Goal: Navigation & Orientation: Find specific page/section

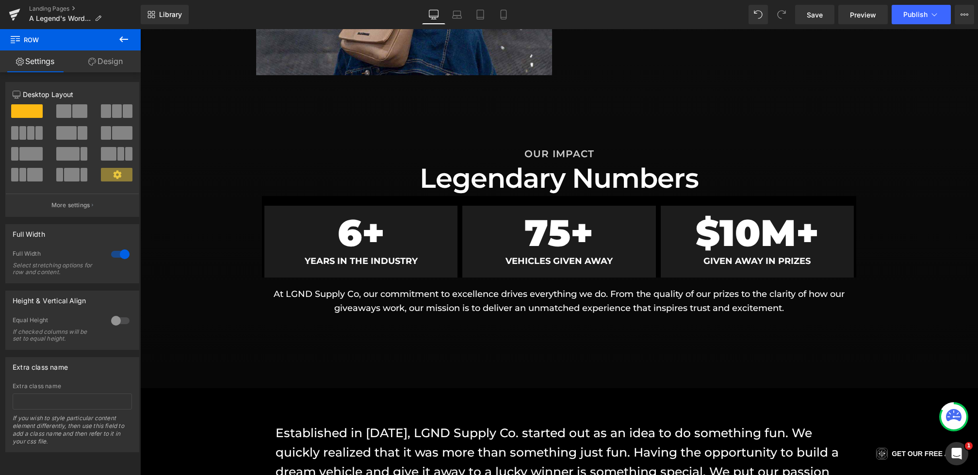
scroll to position [695, 0]
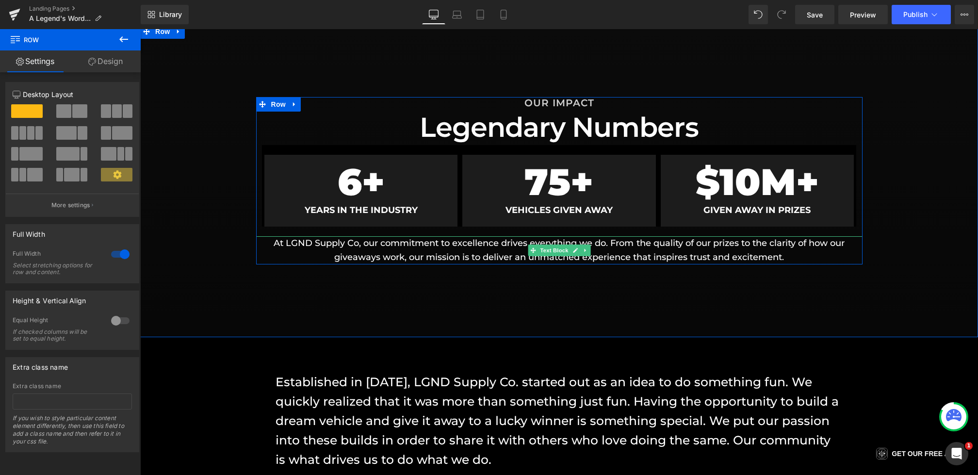
click at [432, 249] on p "At LGND Supply Co, our commitment to excellence drives everything we do. From t…" at bounding box center [559, 250] width 606 height 28
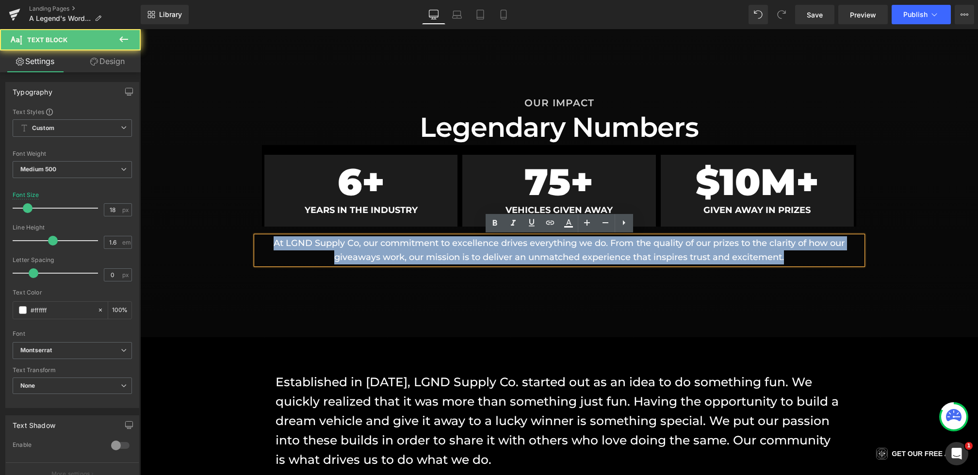
drag, startPoint x: 813, startPoint y: 259, endPoint x: 201, endPoint y: 214, distance: 613.7
click at [201, 214] on div "OUR IMPACT Heading Legendary Numbers Heading 6 + Counter YEARS IN THE INDUSTRY …" at bounding box center [559, 180] width 838 height 167
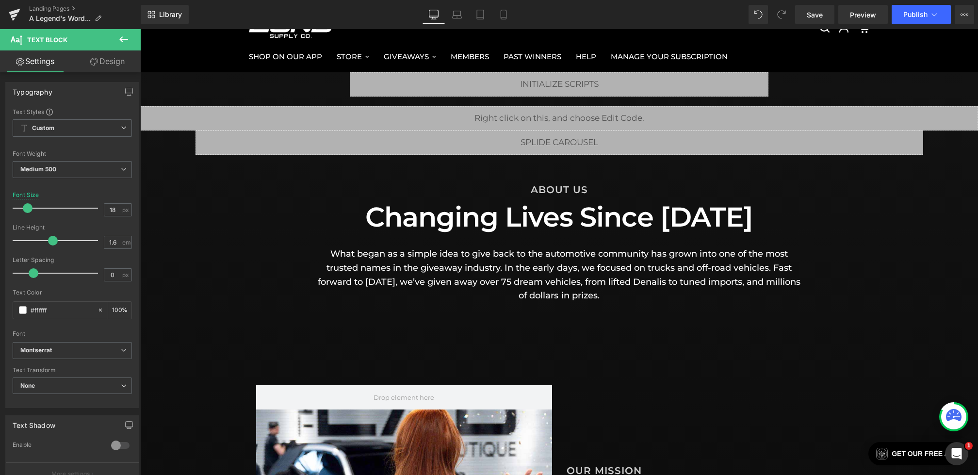
scroll to position [43, 0]
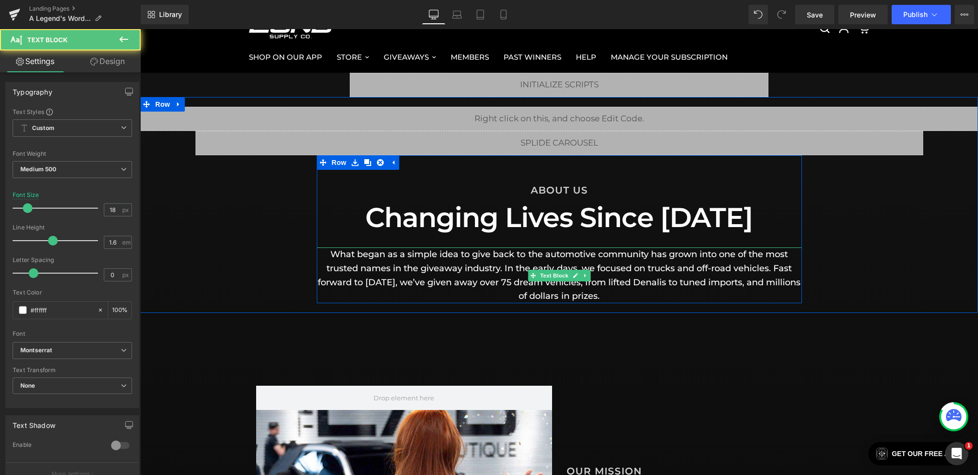
click at [639, 272] on p "What began as a simple idea to give back to the automotive community has grown …" at bounding box center [559, 275] width 485 height 56
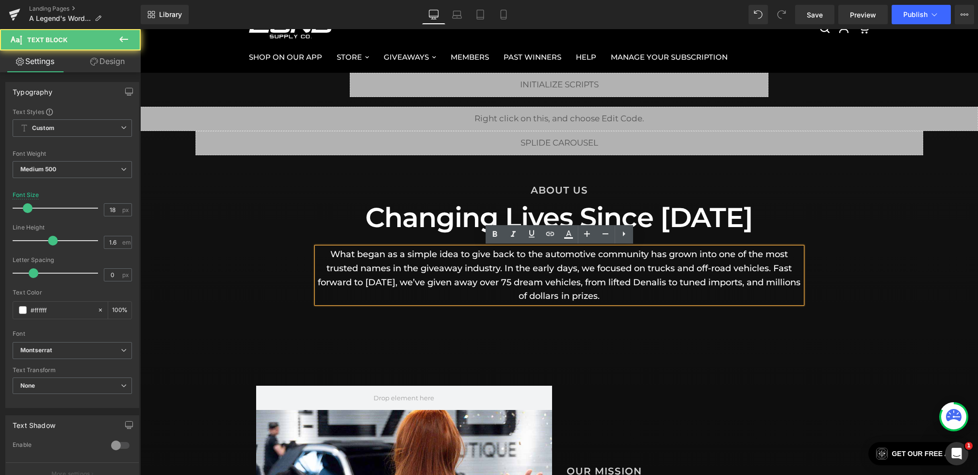
click at [648, 269] on p "What began as a simple idea to give back to the automotive community has grown …" at bounding box center [559, 275] width 485 height 56
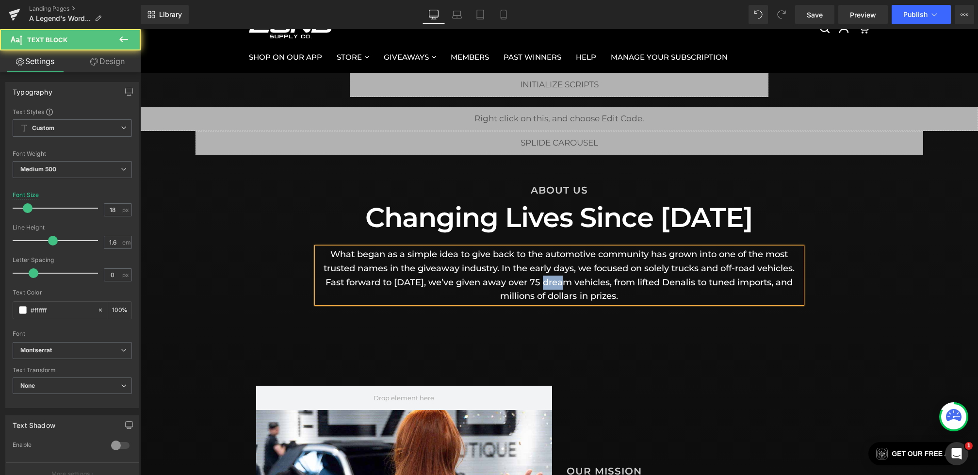
drag, startPoint x: 567, startPoint y: 283, endPoint x: 545, endPoint y: 283, distance: 21.8
click at [545, 283] on p "What began as a simple idea to give back to the automotive community has grown …" at bounding box center [559, 275] width 485 height 56
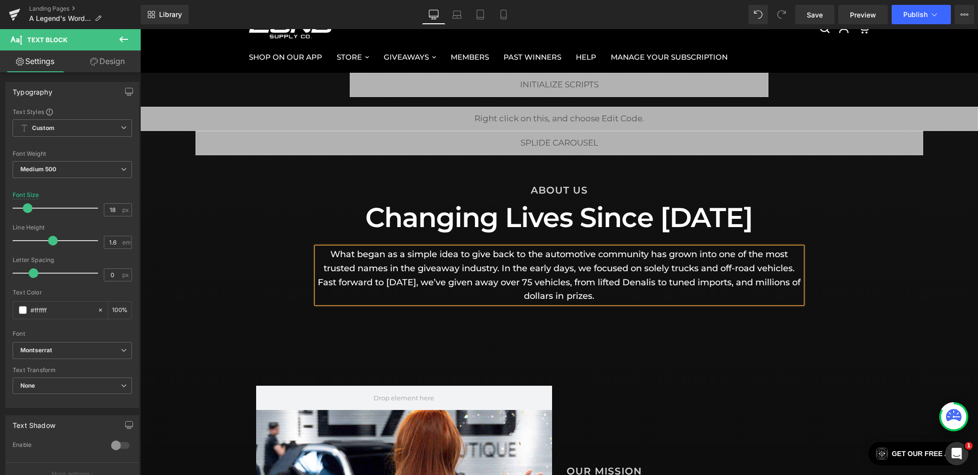
click at [841, 267] on div "Liquid Liquid Row ABOUT US Heading Changing Lives Since 2018 Heading What began…" at bounding box center [559, 205] width 838 height 196
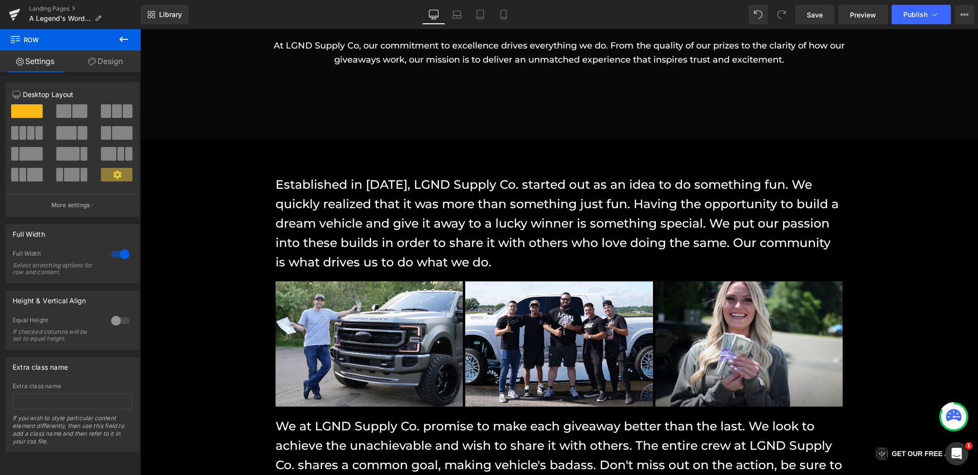
scroll to position [916, 0]
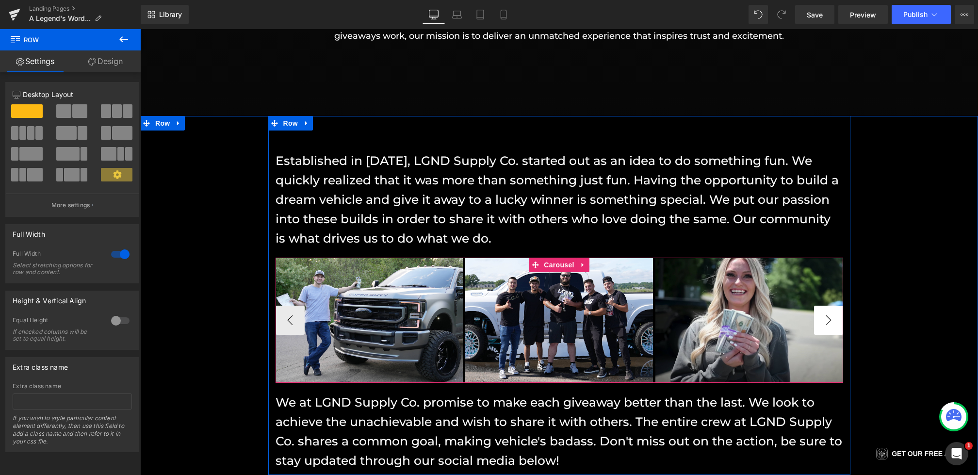
click at [833, 320] on button "›" at bounding box center [828, 320] width 29 height 29
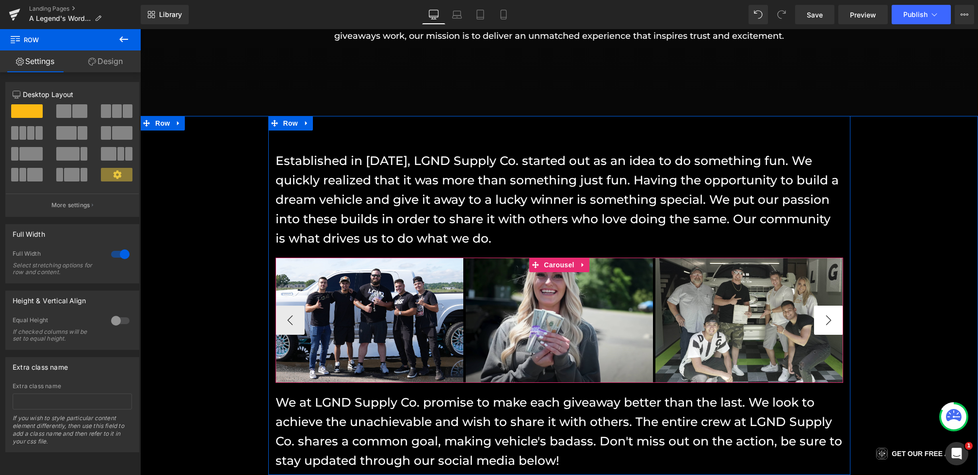
click at [833, 320] on button "›" at bounding box center [828, 320] width 29 height 29
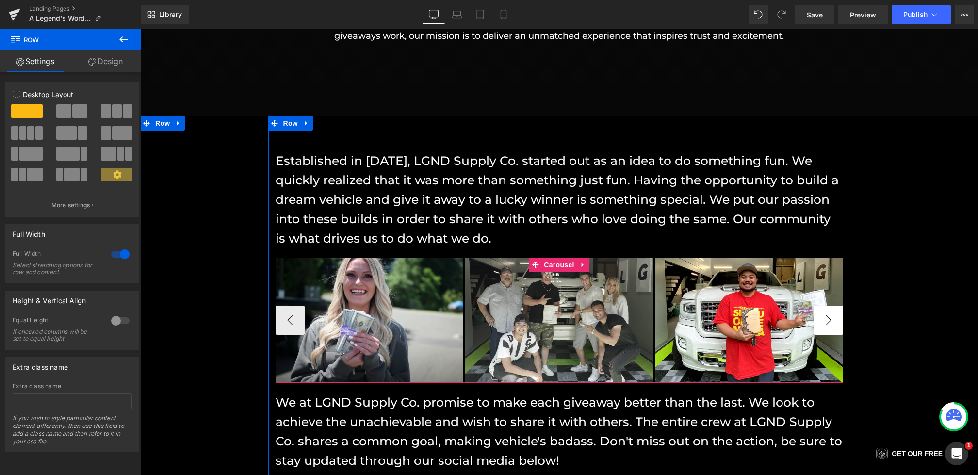
click at [833, 320] on button "›" at bounding box center [828, 320] width 29 height 29
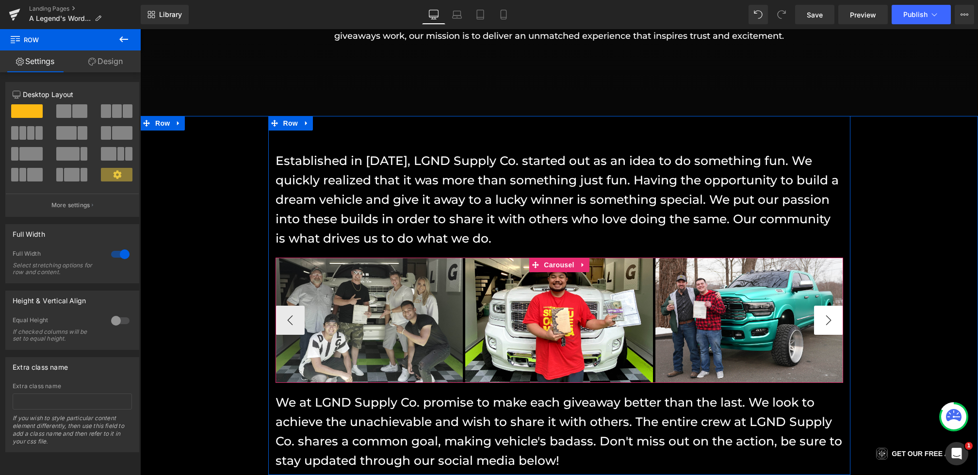
click at [833, 320] on button "›" at bounding box center [828, 320] width 29 height 29
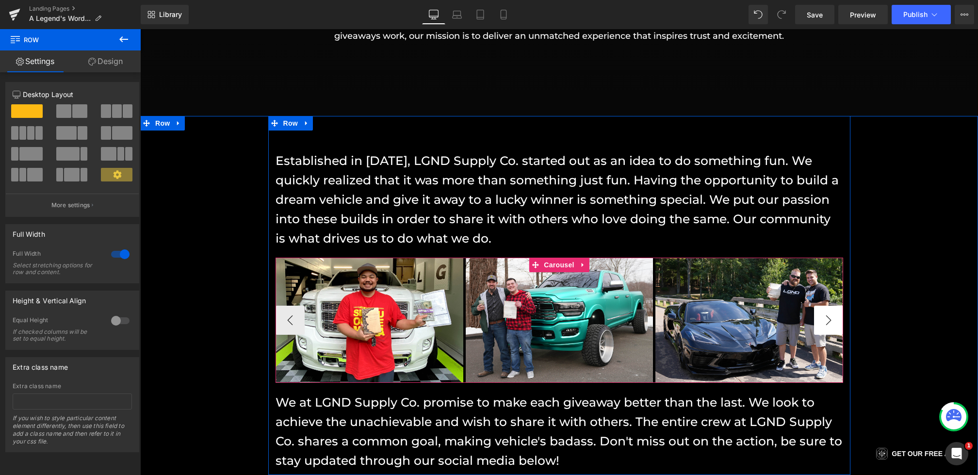
click at [833, 320] on button "›" at bounding box center [828, 320] width 29 height 29
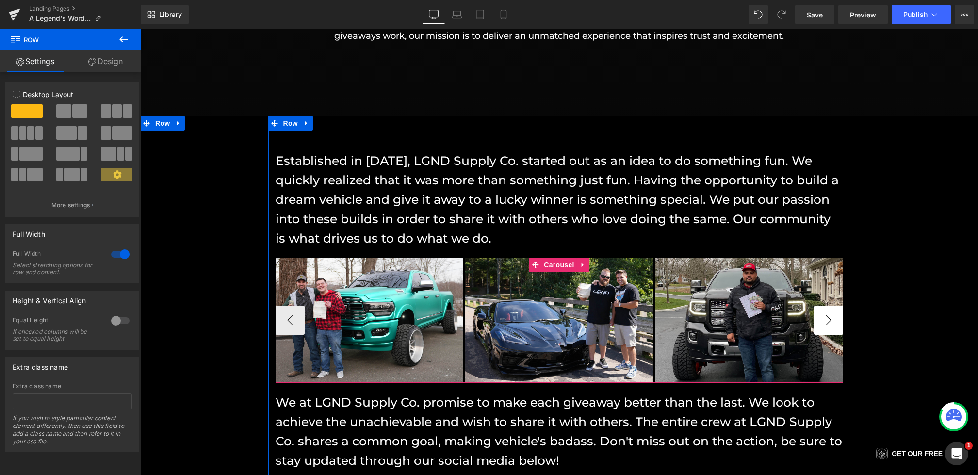
click at [833, 320] on button "›" at bounding box center [828, 320] width 29 height 29
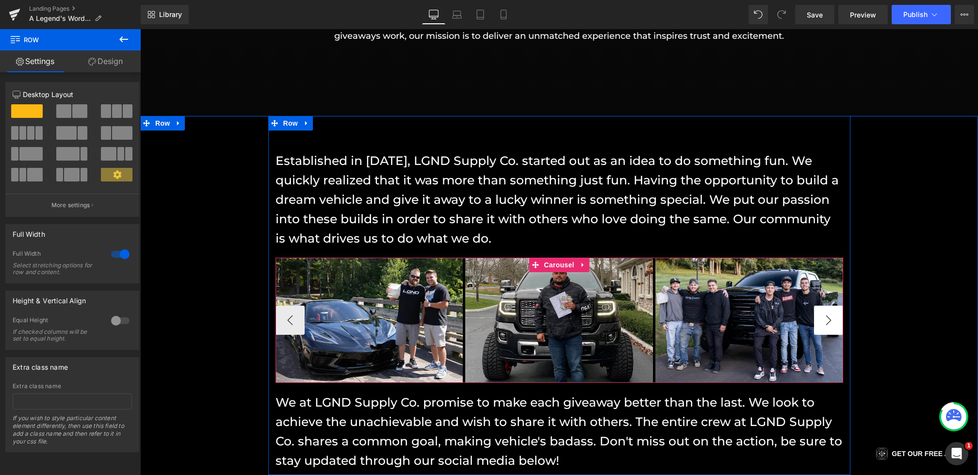
click at [833, 320] on button "›" at bounding box center [828, 320] width 29 height 29
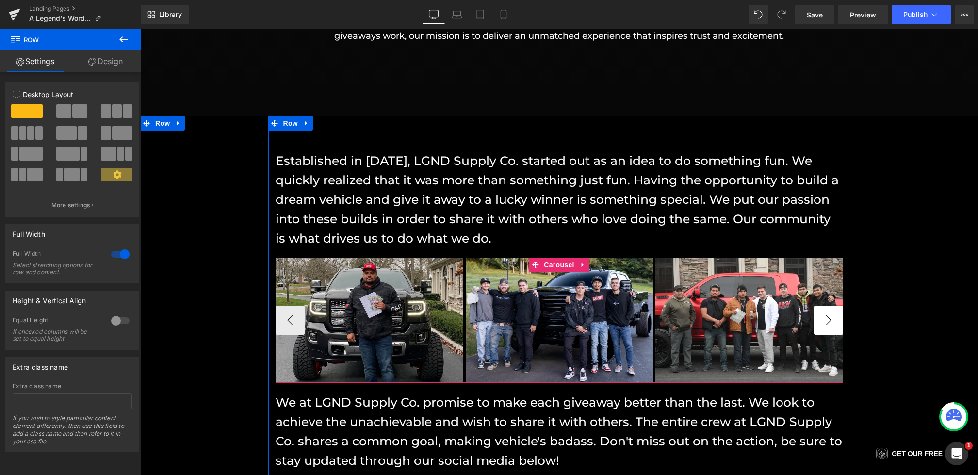
click at [837, 321] on button "›" at bounding box center [828, 320] width 29 height 29
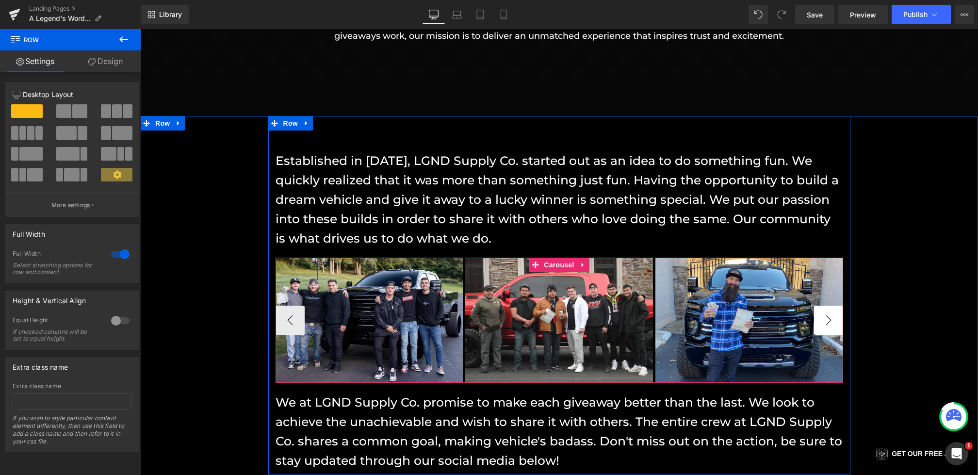
click at [822, 329] on button "›" at bounding box center [828, 320] width 29 height 29
click at [826, 323] on button "›" at bounding box center [828, 320] width 29 height 29
click at [550, 265] on span "Carousel" at bounding box center [558, 265] width 35 height 15
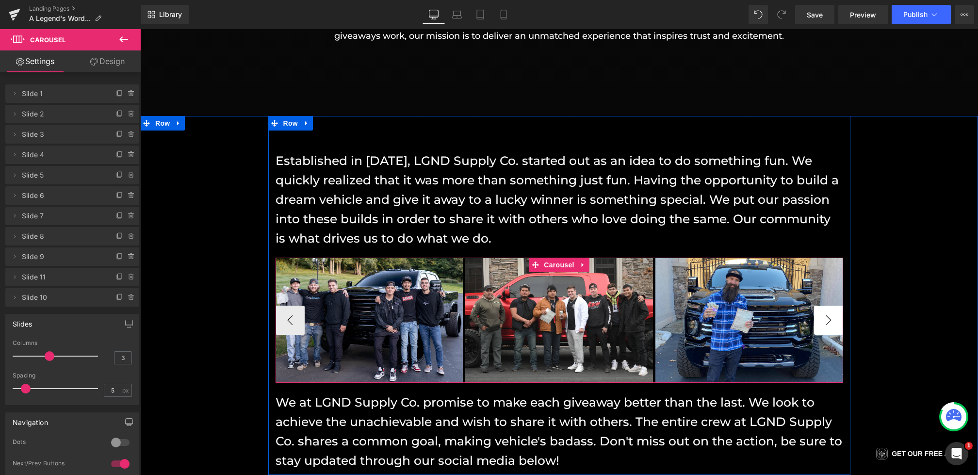
click at [827, 317] on button "›" at bounding box center [828, 320] width 29 height 29
click at [284, 319] on button "‹" at bounding box center [290, 320] width 29 height 29
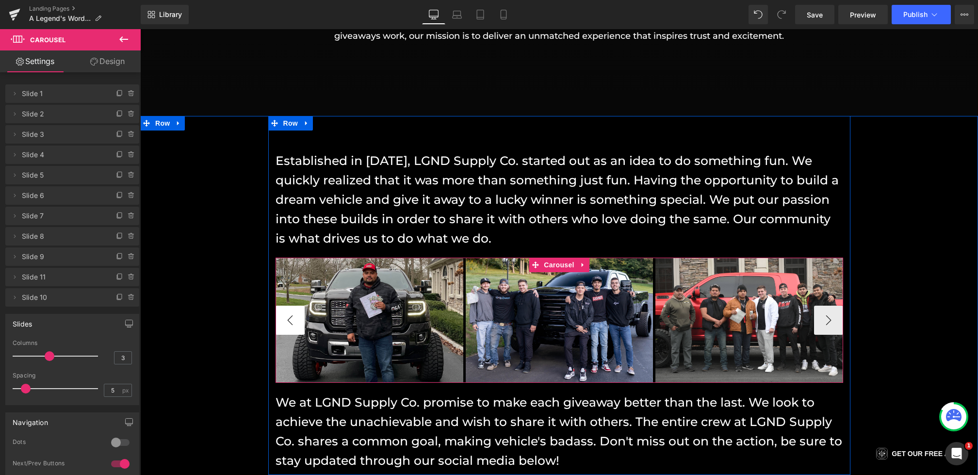
click at [284, 319] on button "‹" at bounding box center [290, 320] width 29 height 29
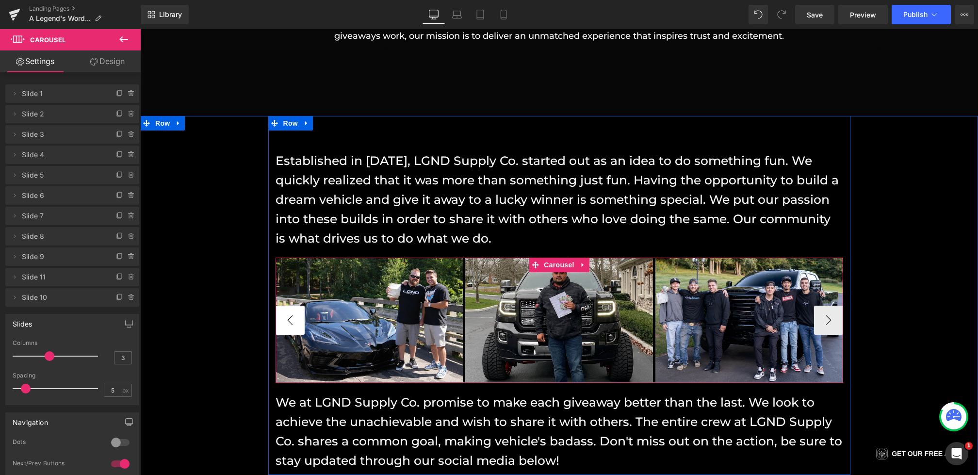
click at [284, 319] on button "‹" at bounding box center [290, 320] width 29 height 29
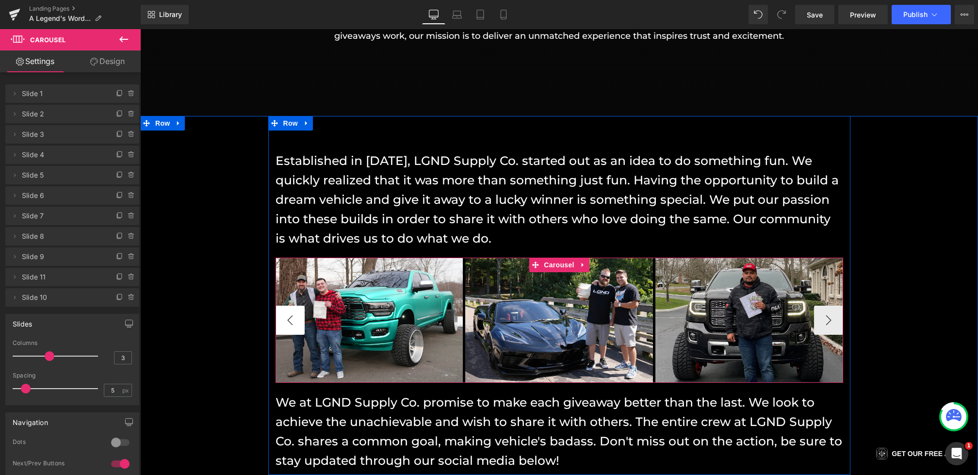
click at [284, 319] on button "‹" at bounding box center [290, 320] width 29 height 29
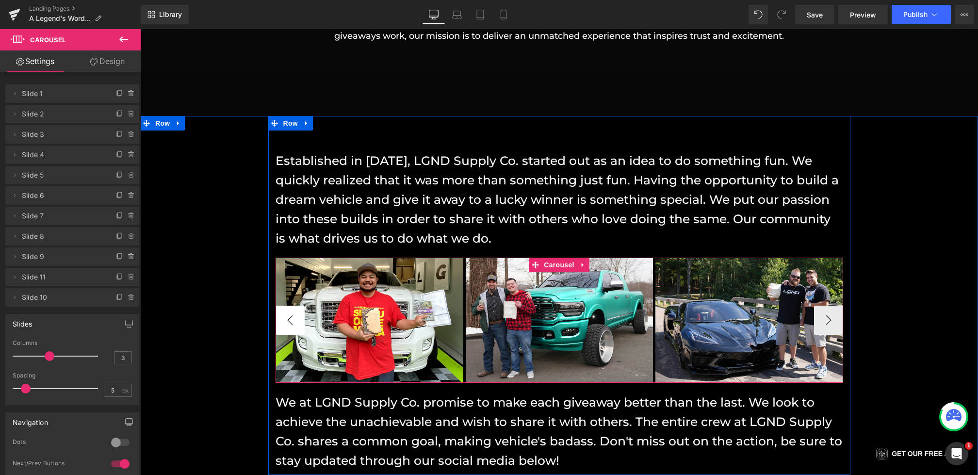
click at [284, 319] on button "‹" at bounding box center [290, 320] width 29 height 29
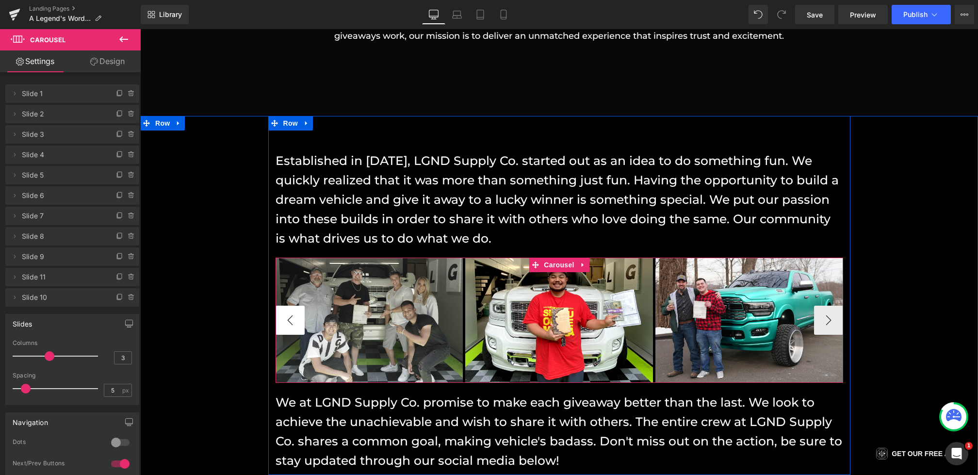
click at [284, 319] on button "‹" at bounding box center [290, 320] width 29 height 29
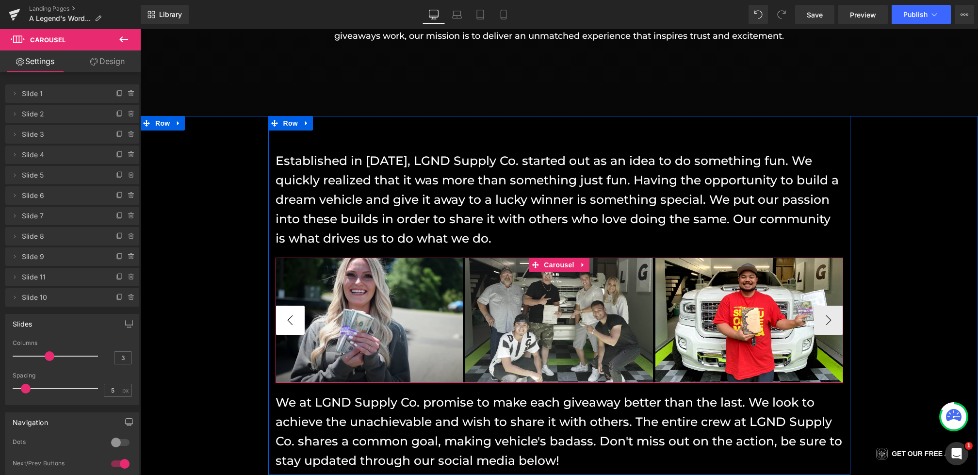
click at [284, 319] on button "‹" at bounding box center [290, 320] width 29 height 29
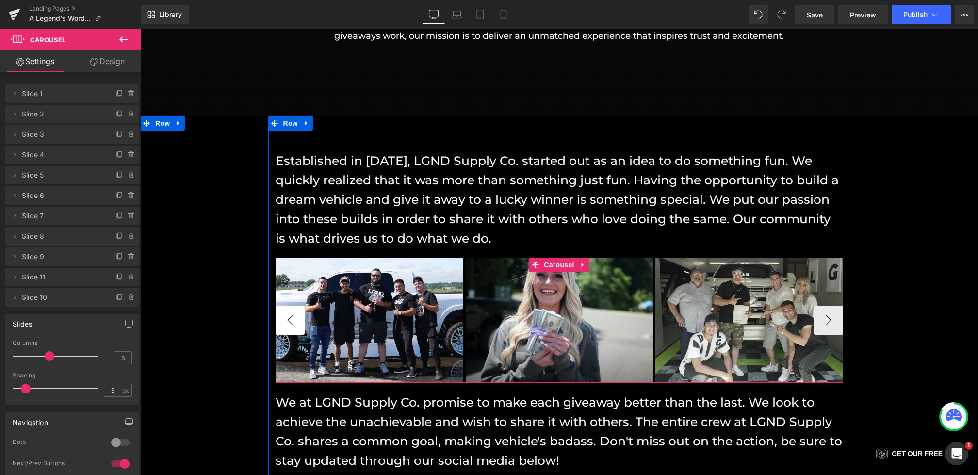
click at [284, 319] on button "‹" at bounding box center [290, 320] width 29 height 29
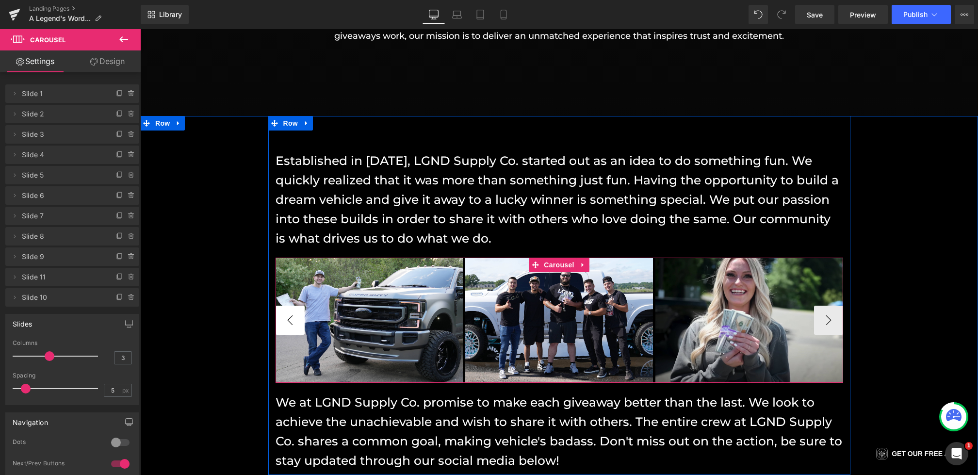
click at [284, 319] on button "‹" at bounding box center [290, 320] width 29 height 29
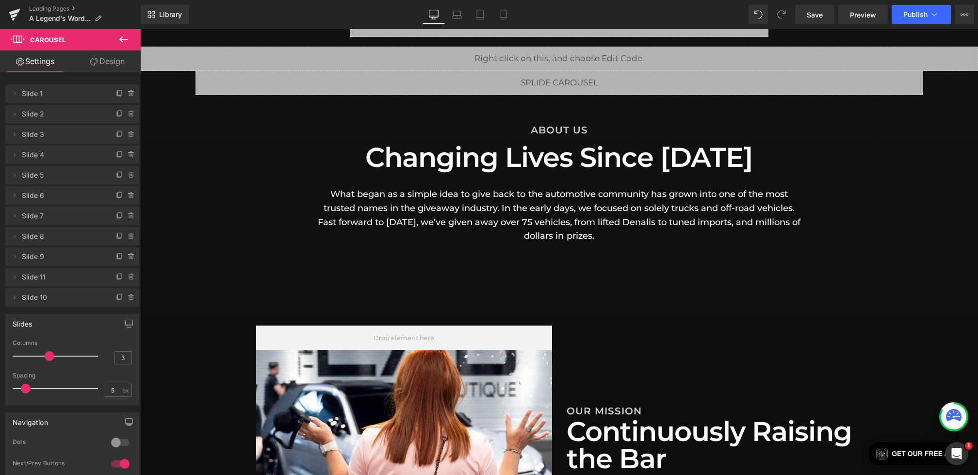
scroll to position [28, 0]
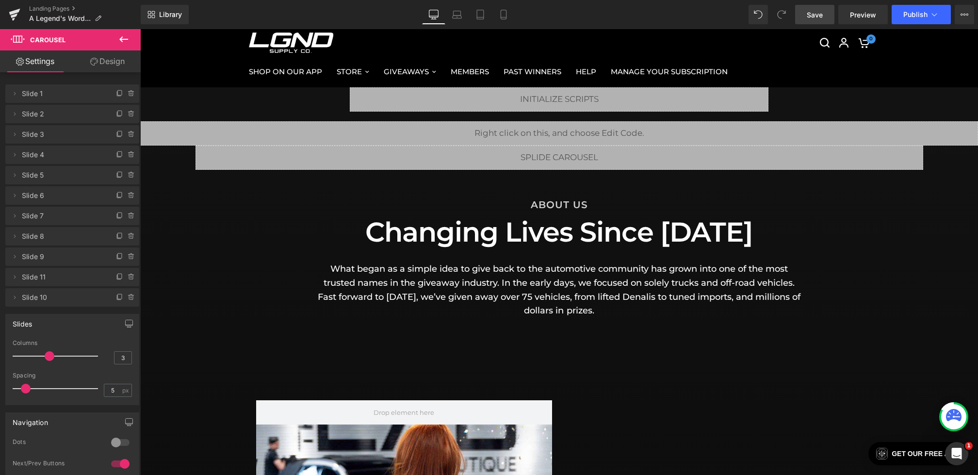
click at [813, 13] on span "Save" at bounding box center [815, 15] width 16 height 10
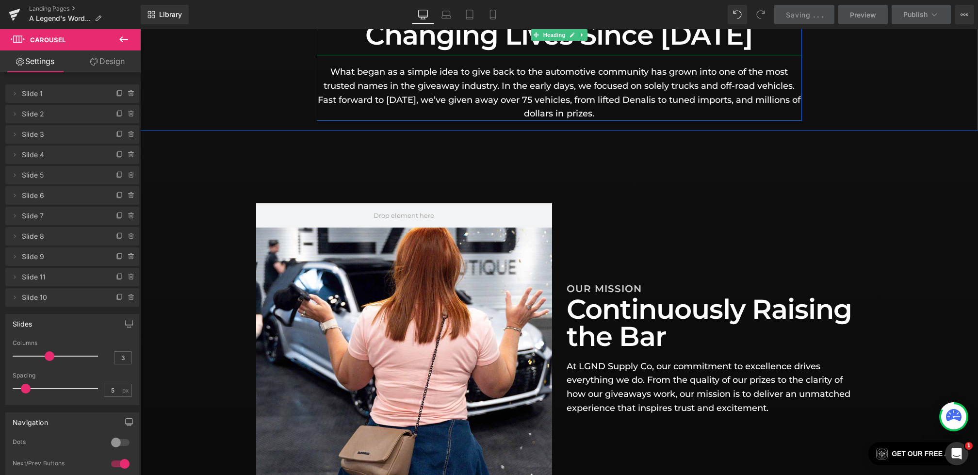
scroll to position [226, 0]
